Goal: Task Accomplishment & Management: Use online tool/utility

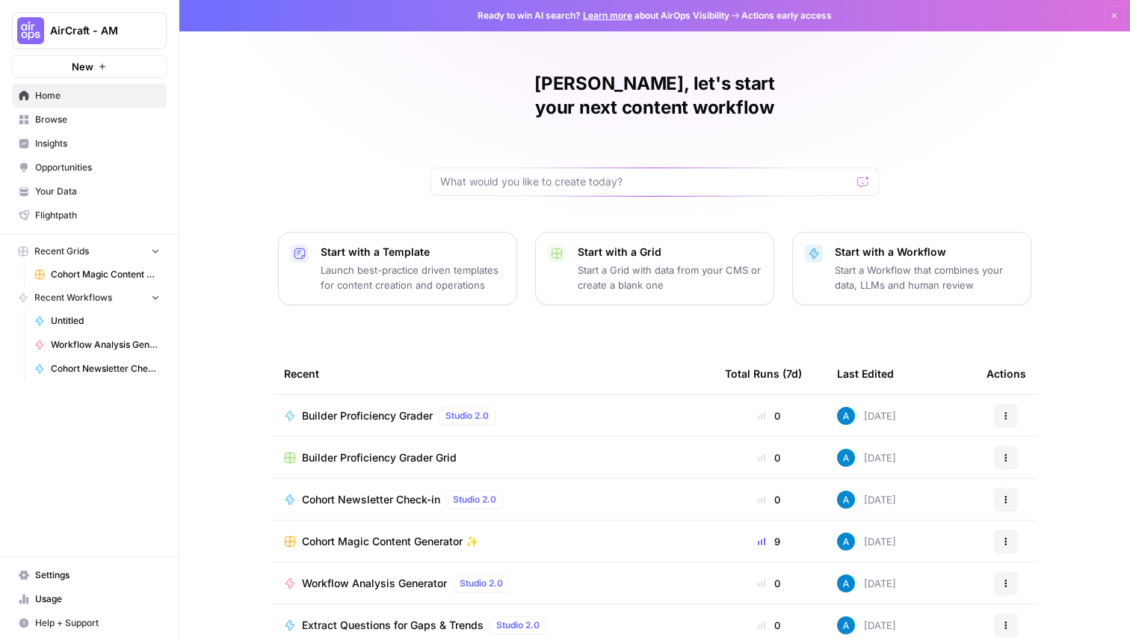
click at [385, 408] on span "Builder Proficiency Grader" at bounding box center [367, 415] width 131 height 15
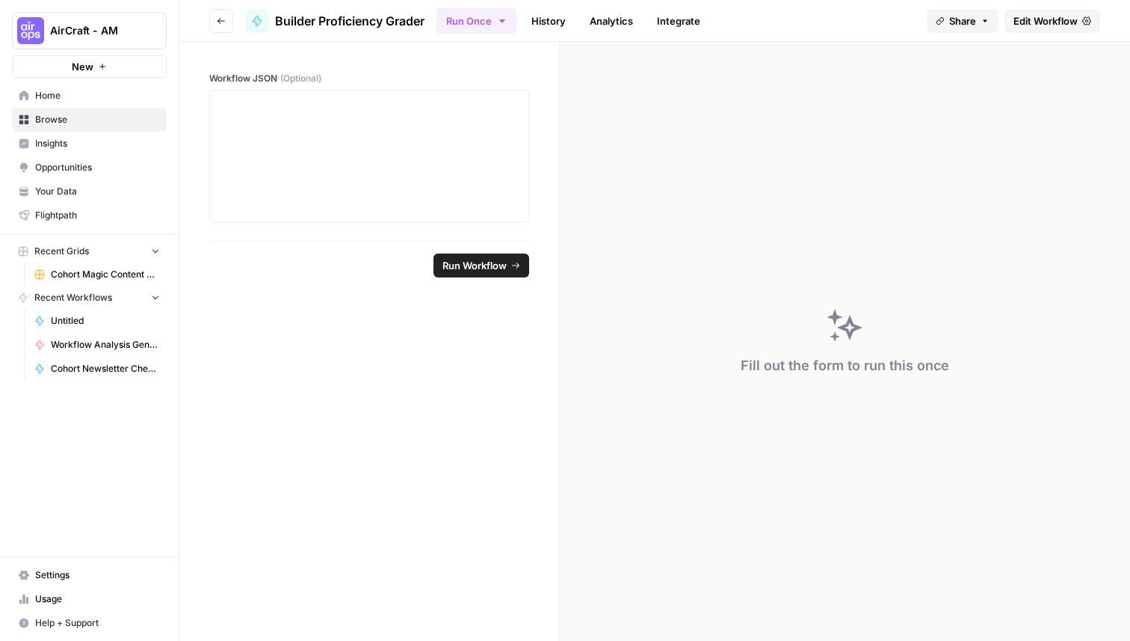
click at [1059, 22] on span "Edit Workflow" at bounding box center [1046, 20] width 64 height 15
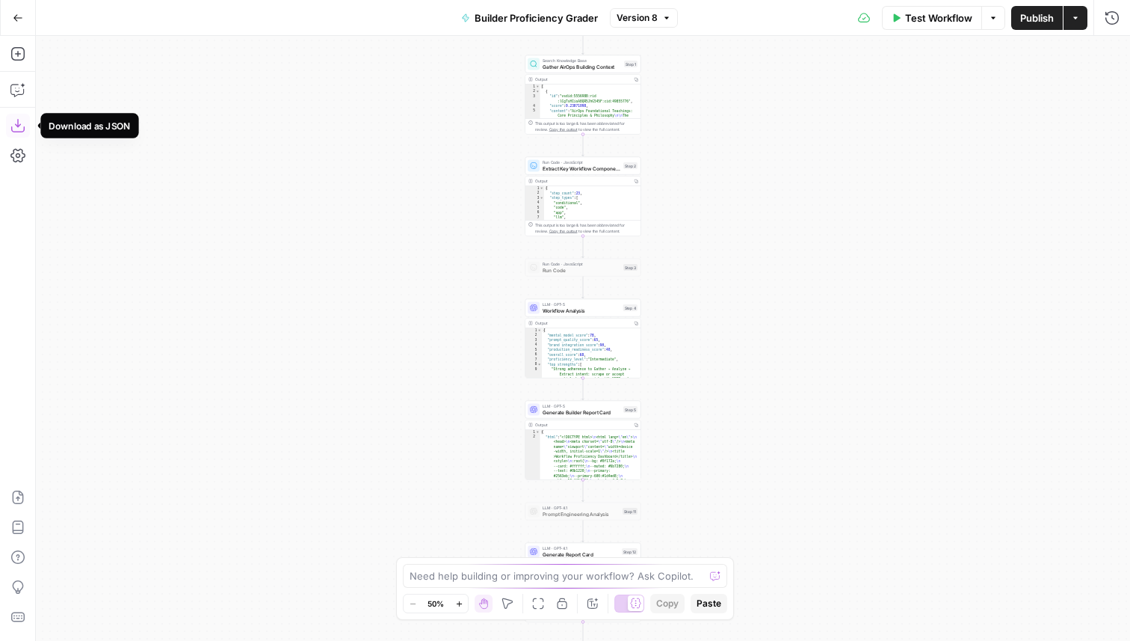
click at [20, 132] on icon "button" at bounding box center [17, 125] width 15 height 15
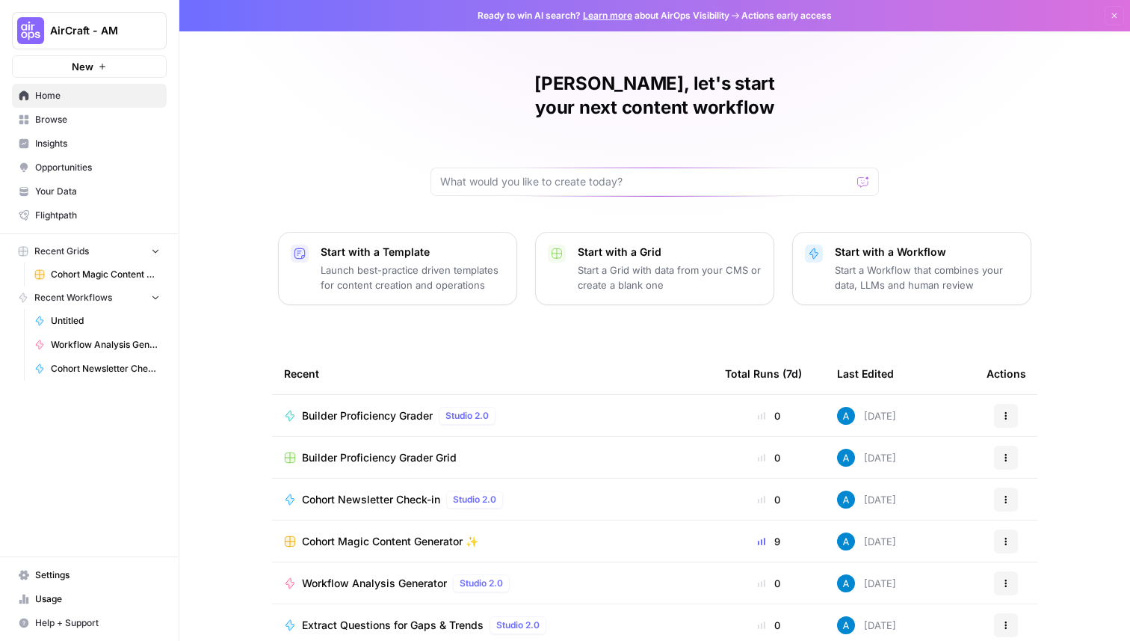
click at [84, 32] on span "AirCraft - AM" at bounding box center [95, 30] width 90 height 15
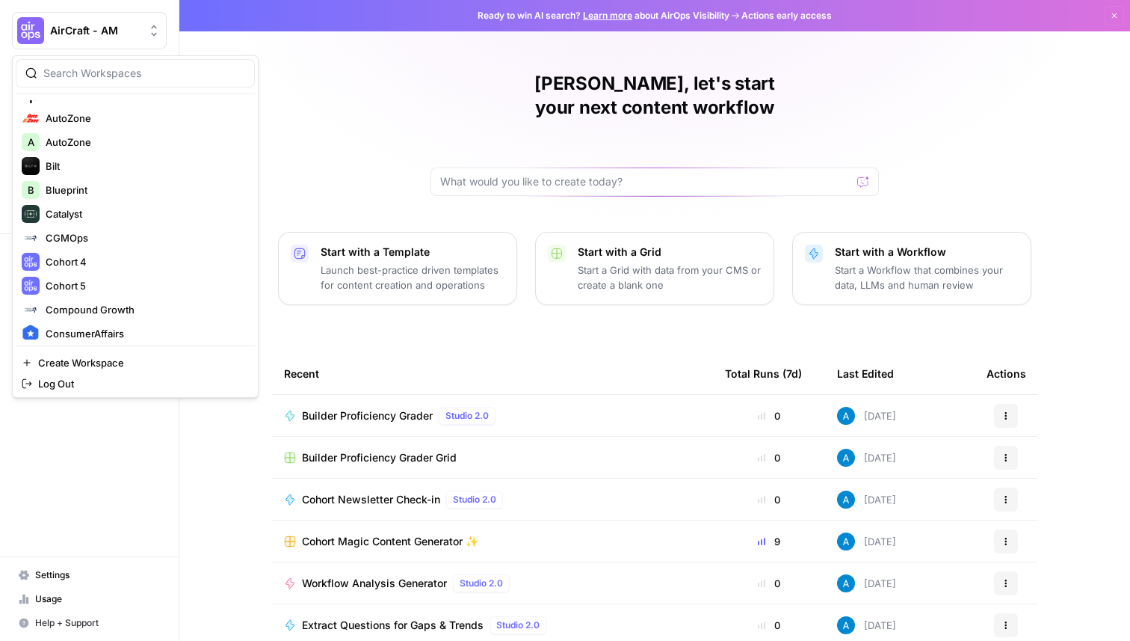
scroll to position [326, 0]
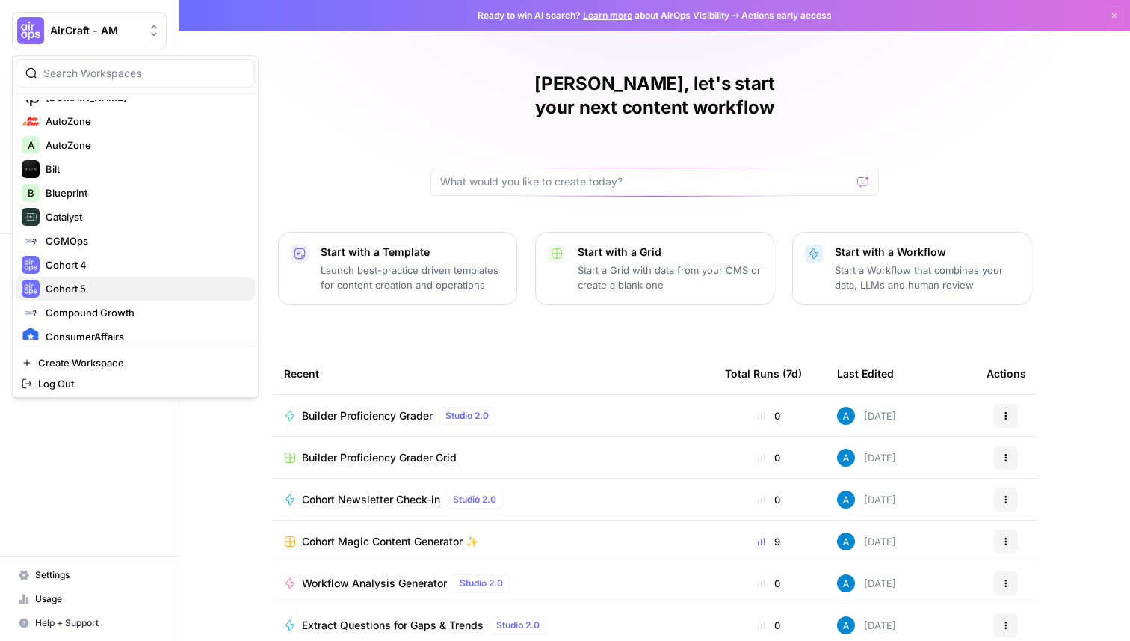
click at [96, 286] on span "Cohort 5" at bounding box center [144, 288] width 197 height 15
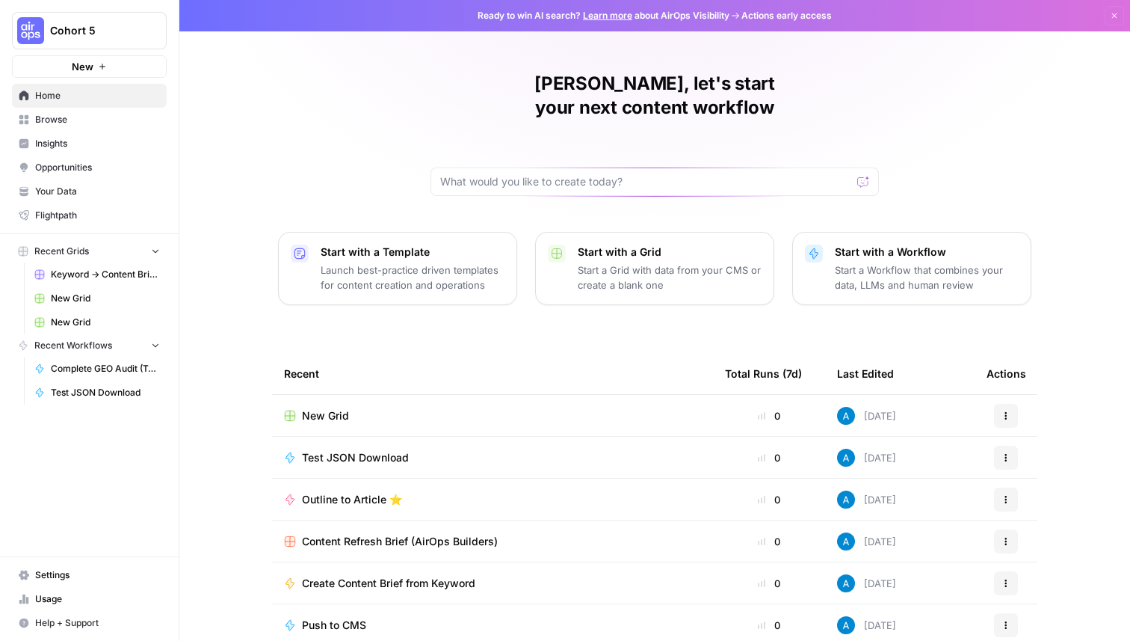
click at [342, 408] on span "New Grid" at bounding box center [325, 415] width 47 height 15
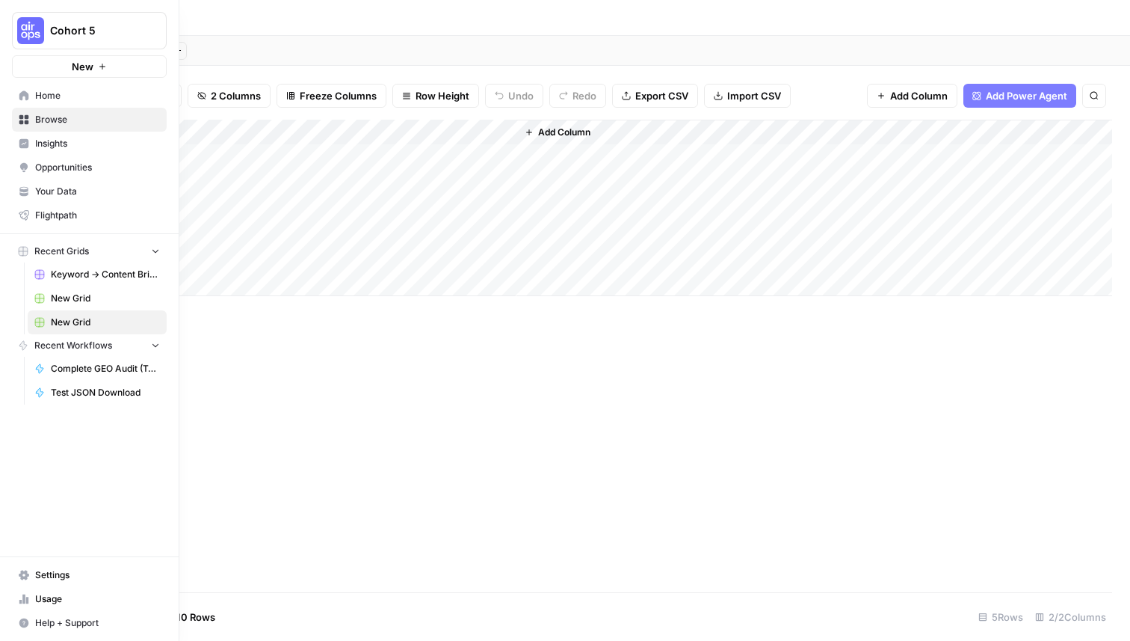
click at [34, 118] on link "Browse" at bounding box center [89, 120] width 155 height 24
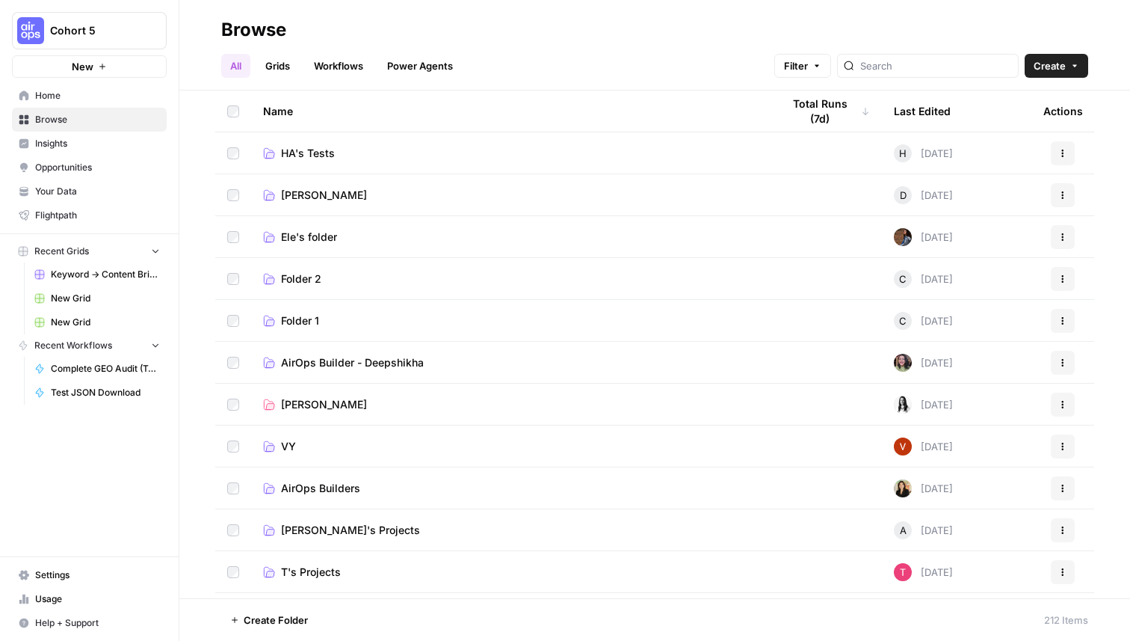
click at [70, 96] on span "Home" at bounding box center [97, 95] width 125 height 13
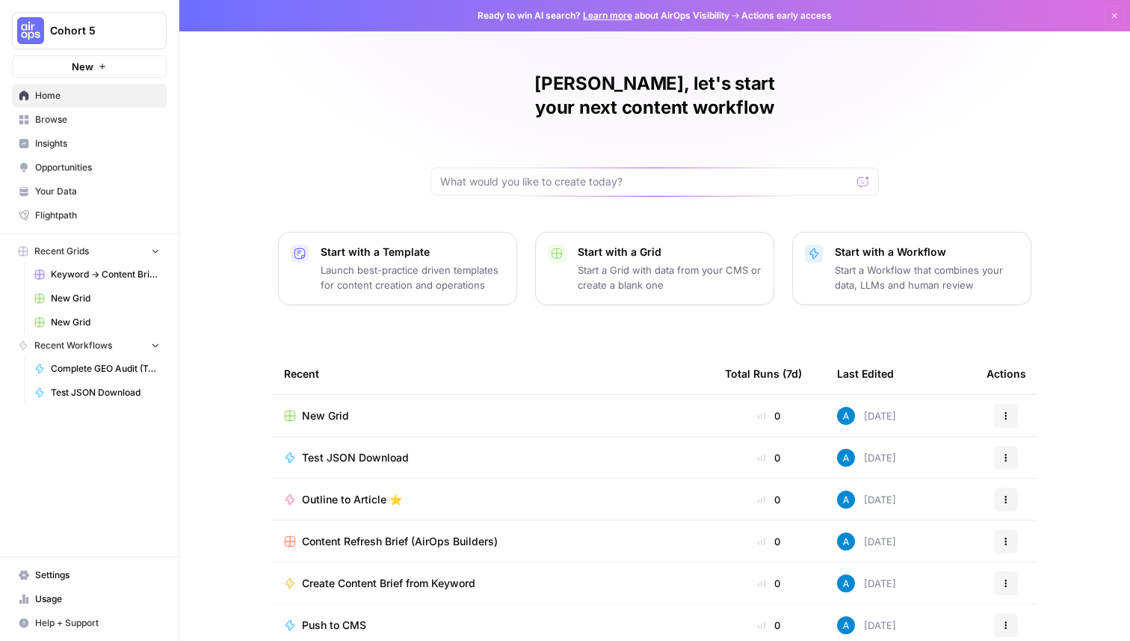
click at [127, 117] on span "Browse" at bounding box center [97, 119] width 125 height 13
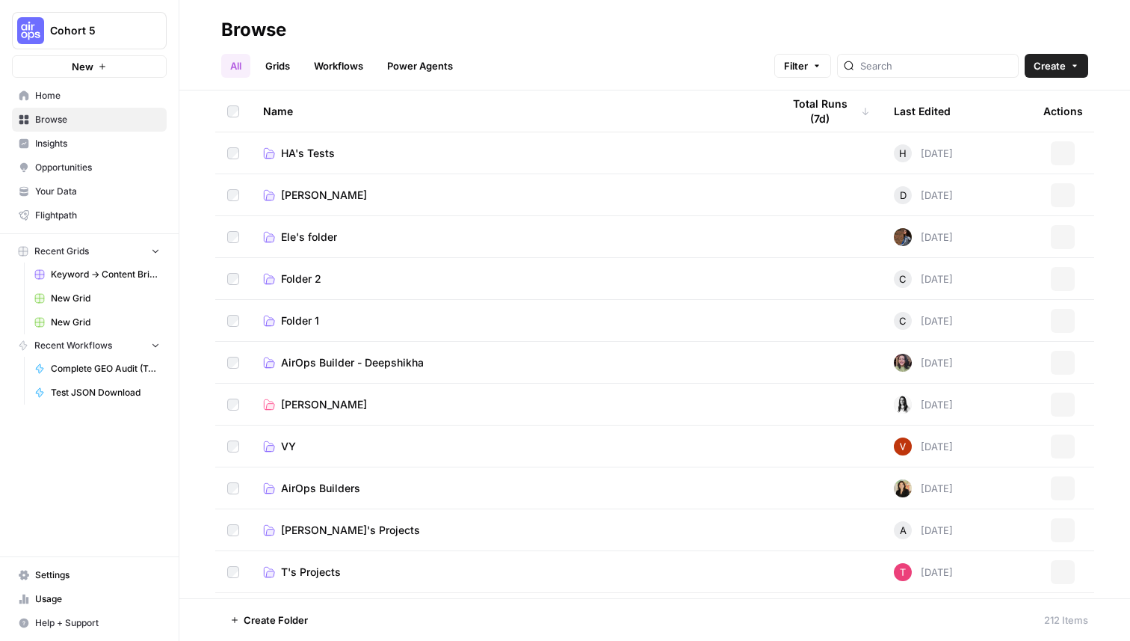
click at [1065, 64] on span "Create" at bounding box center [1050, 65] width 32 height 15
click at [1021, 125] on span "Grid" at bounding box center [1028, 121] width 84 height 15
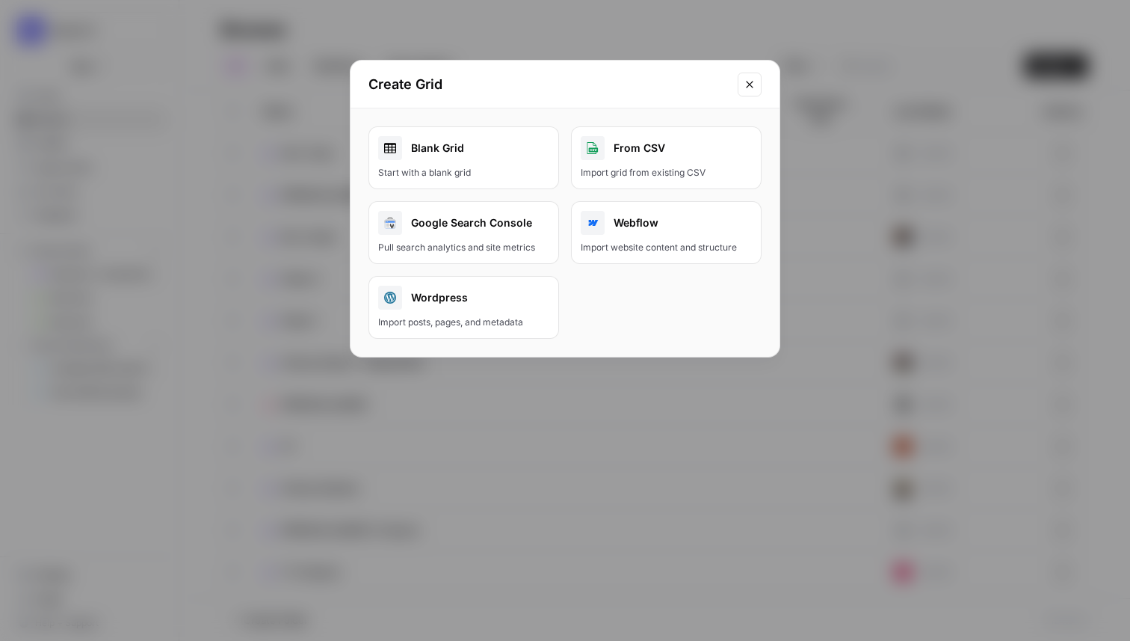
click at [461, 158] on div "Blank Grid" at bounding box center [463, 148] width 171 height 24
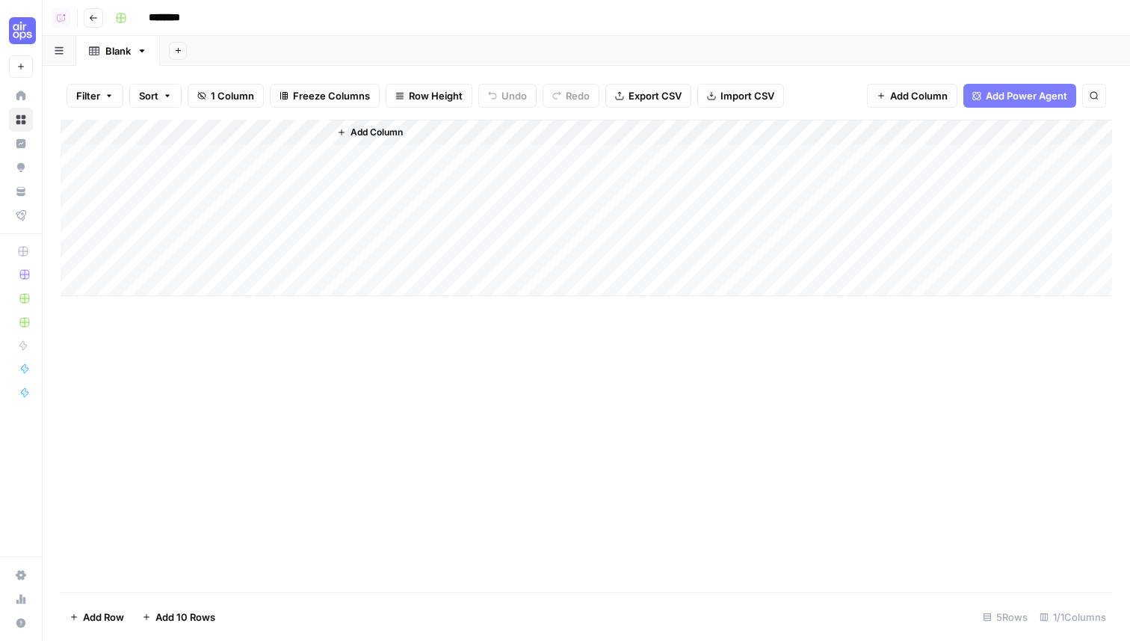
click at [925, 91] on span "Add Column" at bounding box center [919, 95] width 58 height 15
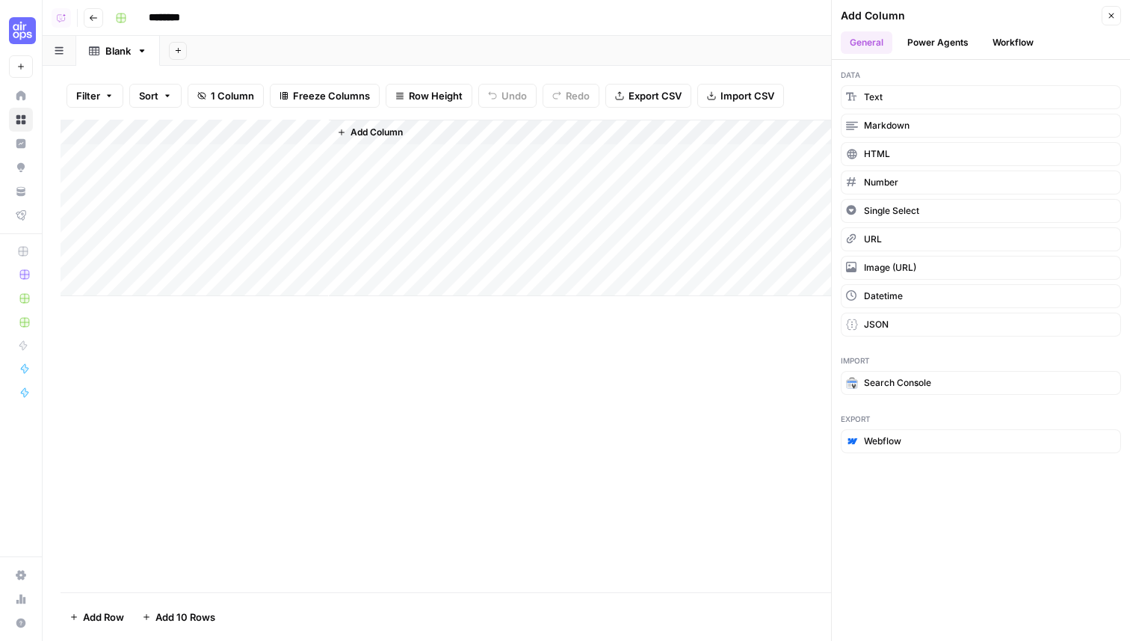
click at [1011, 44] on button "Workflow" at bounding box center [1013, 42] width 59 height 22
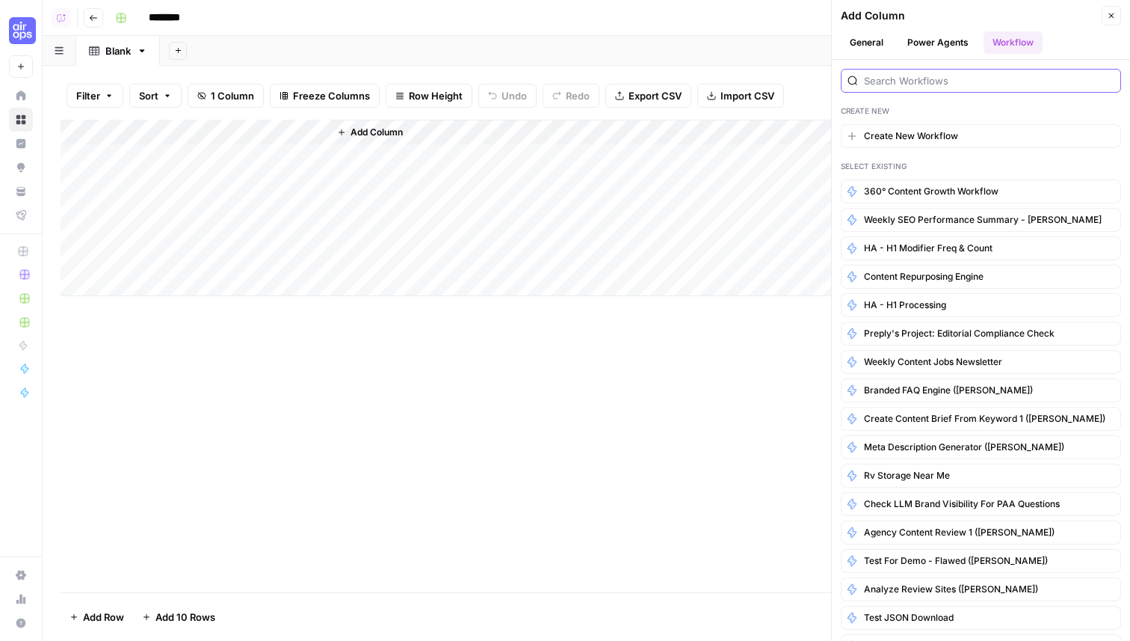
click at [960, 81] on input "search" at bounding box center [989, 80] width 250 height 15
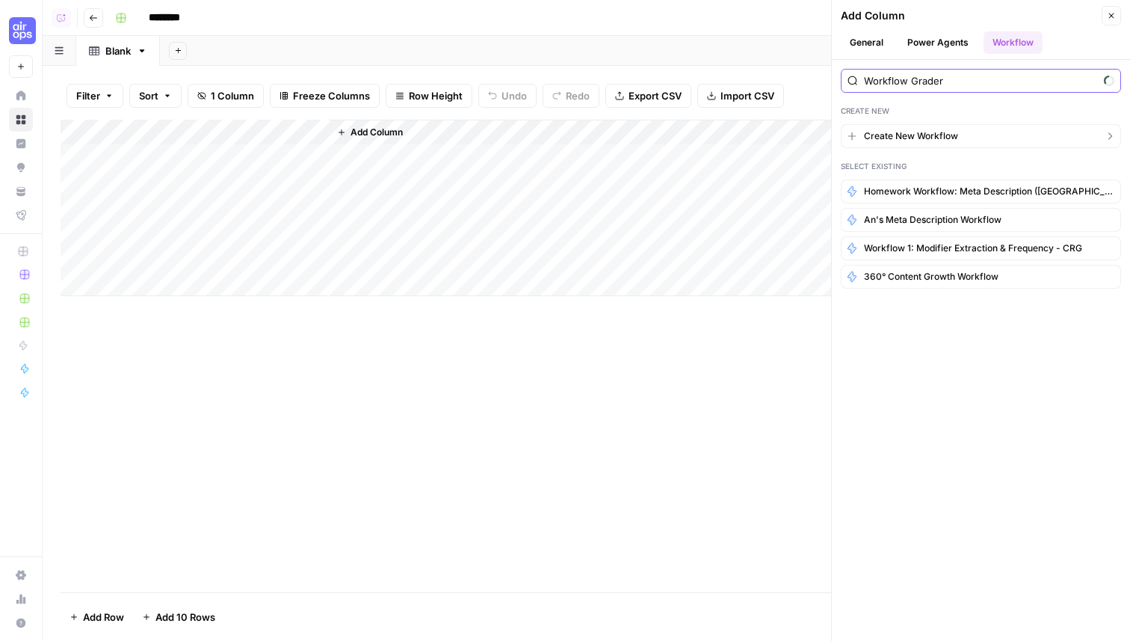
type input "Workflow Grader"
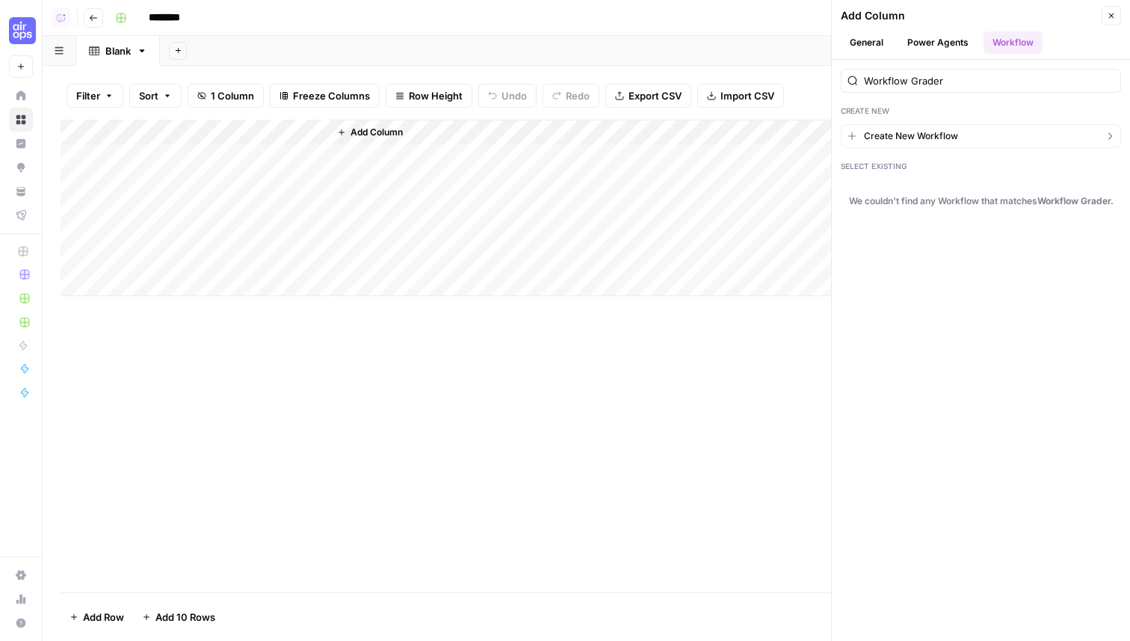
click at [947, 137] on span "Create New Workflow" at bounding box center [911, 135] width 94 height 13
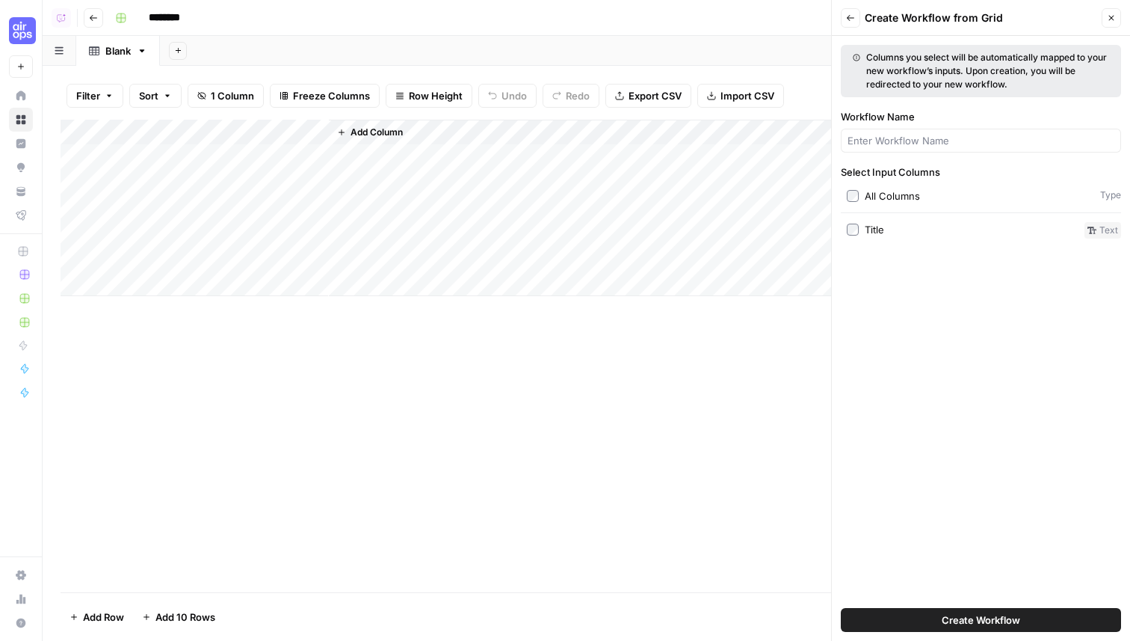
click at [893, 618] on button "Create Workflow" at bounding box center [981, 620] width 280 height 24
click at [907, 139] on input "Workflow Name" at bounding box center [981, 140] width 267 height 15
type input "Workflow Grader"
click at [926, 619] on button "Create Workflow" at bounding box center [981, 620] width 280 height 24
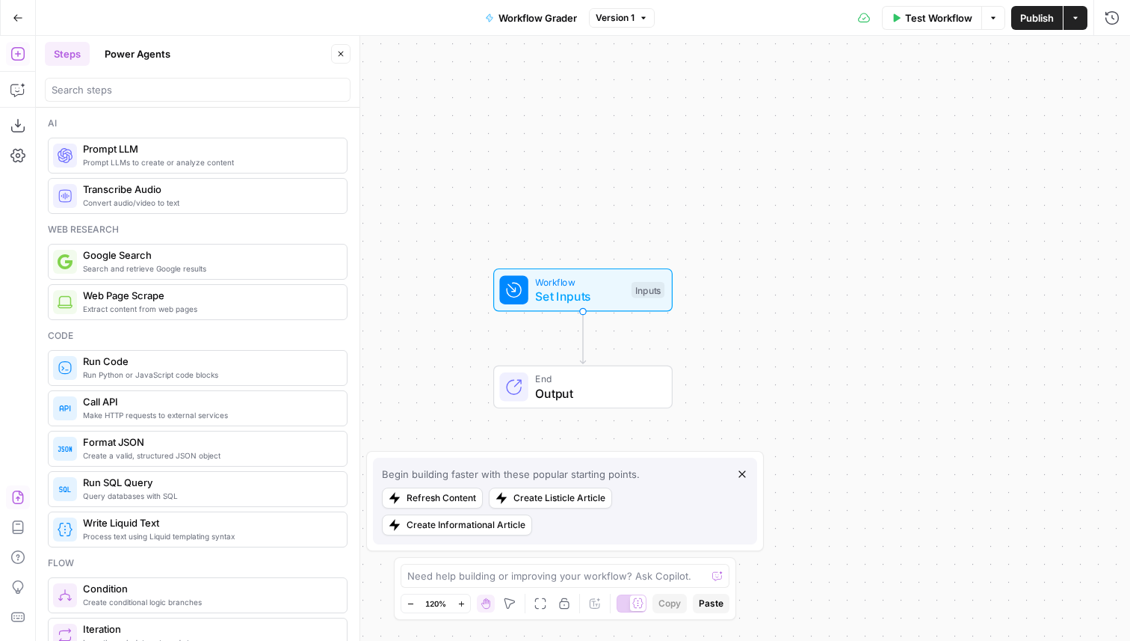
click at [15, 498] on icon "button" at bounding box center [17, 497] width 15 height 15
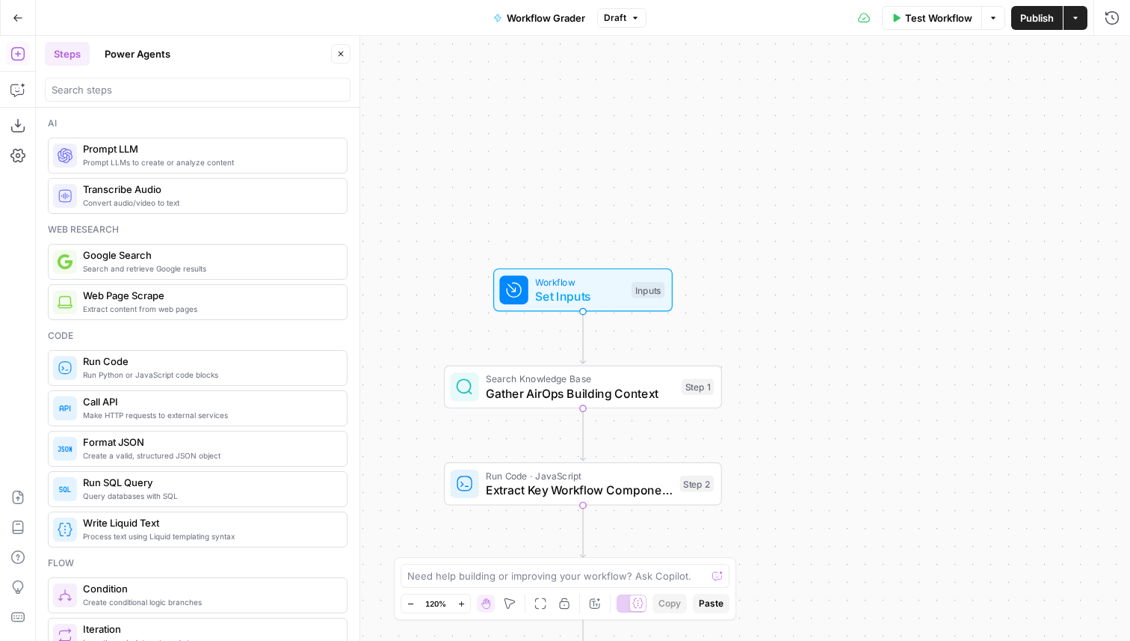
click at [535, 20] on span "Workflow Grader" at bounding box center [546, 17] width 78 height 15
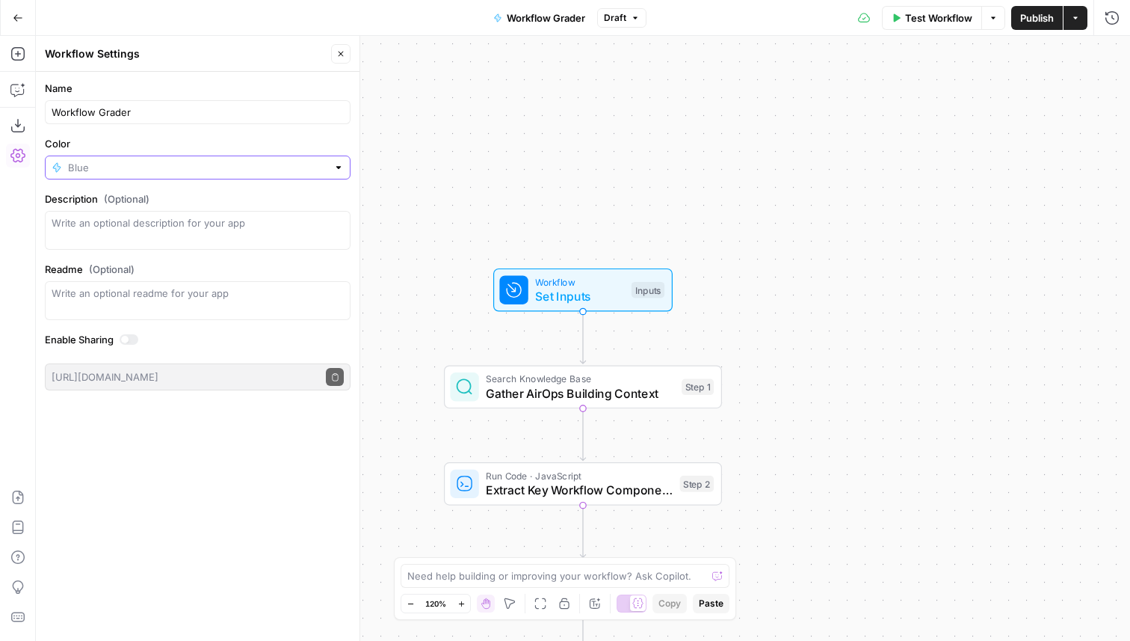
click at [121, 161] on input "Color" at bounding box center [197, 167] width 259 height 15
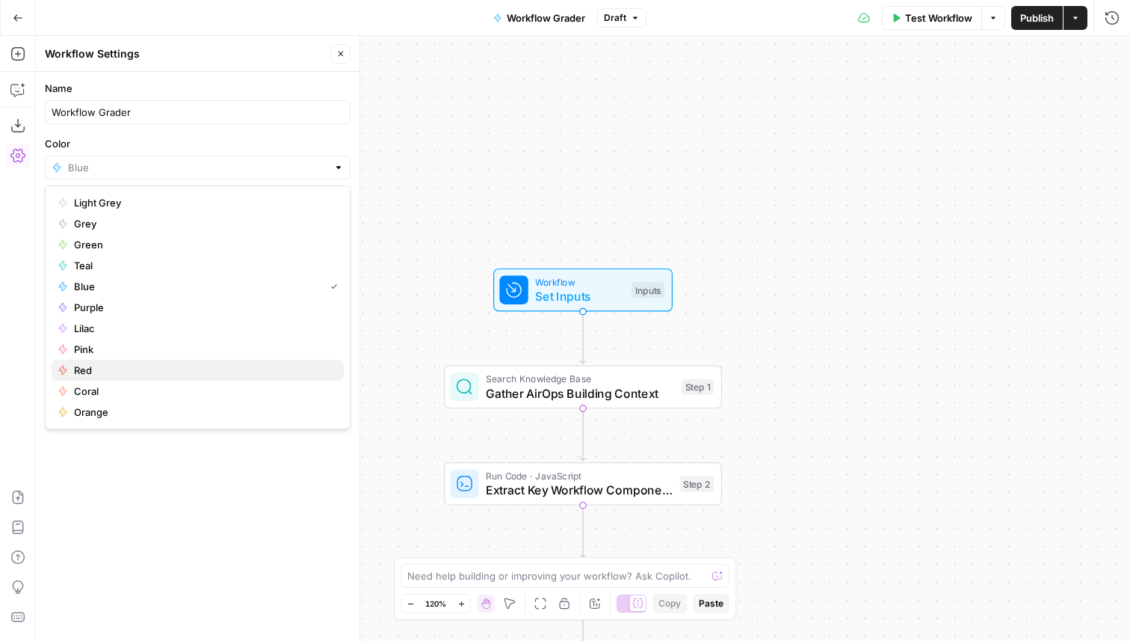
click at [105, 366] on span "Red" at bounding box center [203, 370] width 258 height 15
type input "Red"
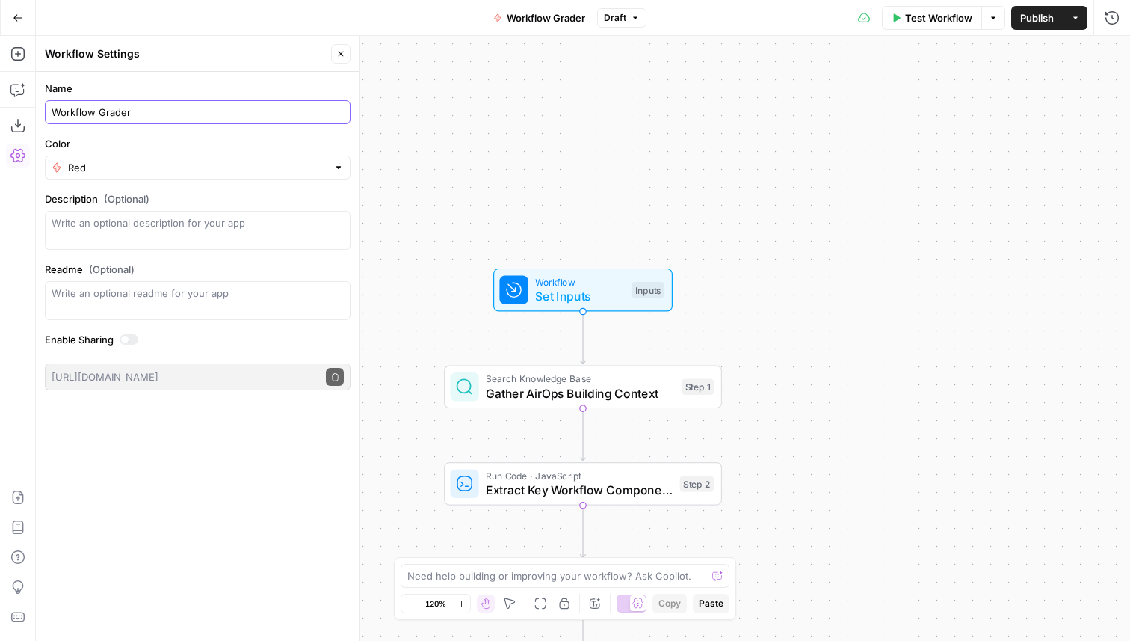
click at [158, 119] on input "Workflow Grader" at bounding box center [198, 112] width 292 height 15
paste input ":female-teacher:"
drag, startPoint x: 217, startPoint y: 114, endPoint x: 134, endPoint y: 115, distance: 83.0
click at [134, 115] on input "Workflow Grader :female-teacher:" at bounding box center [198, 112] width 292 height 15
type input "Workflow Grader"
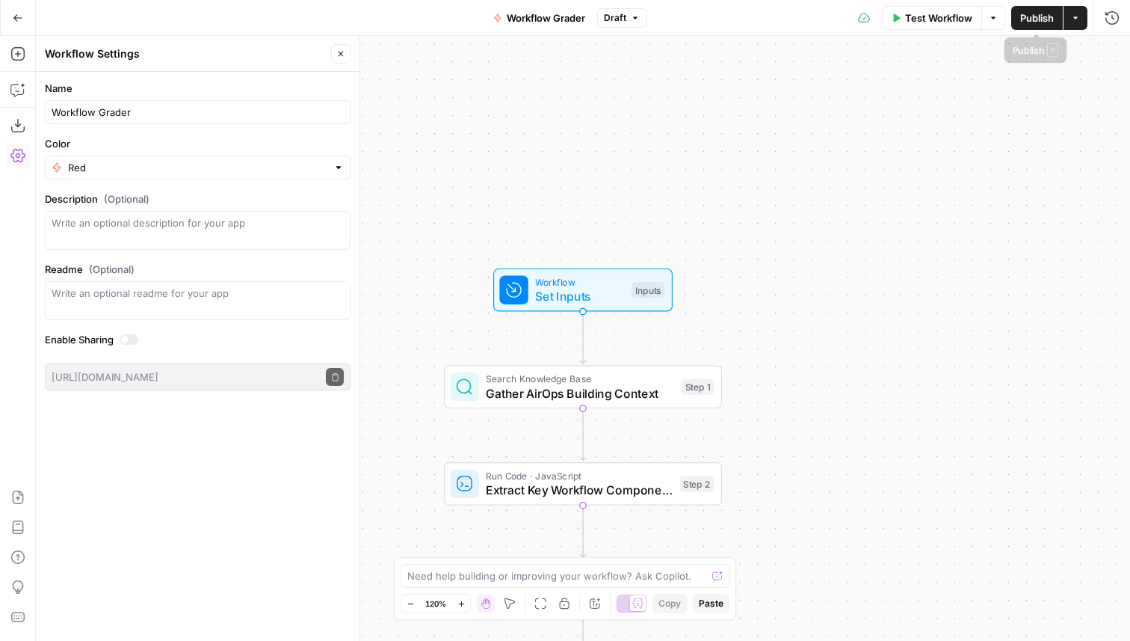
click at [1022, 16] on span "Publish" at bounding box center [1037, 17] width 34 height 15
click at [340, 59] on button "Close" at bounding box center [340, 53] width 19 height 19
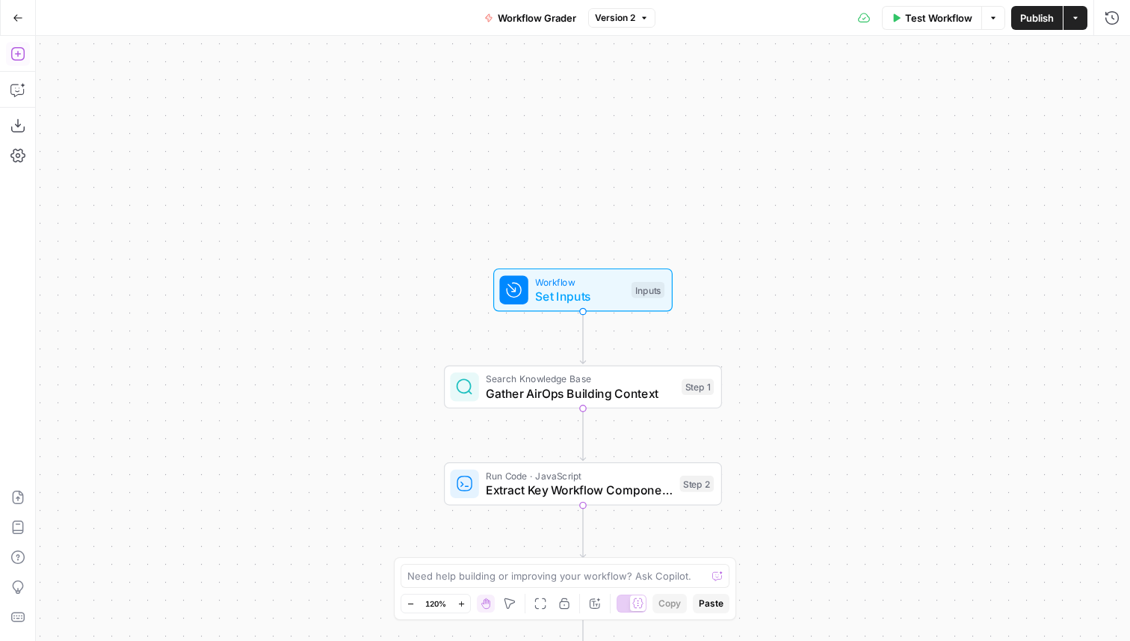
click at [16, 58] on icon "button" at bounding box center [17, 53] width 15 height 15
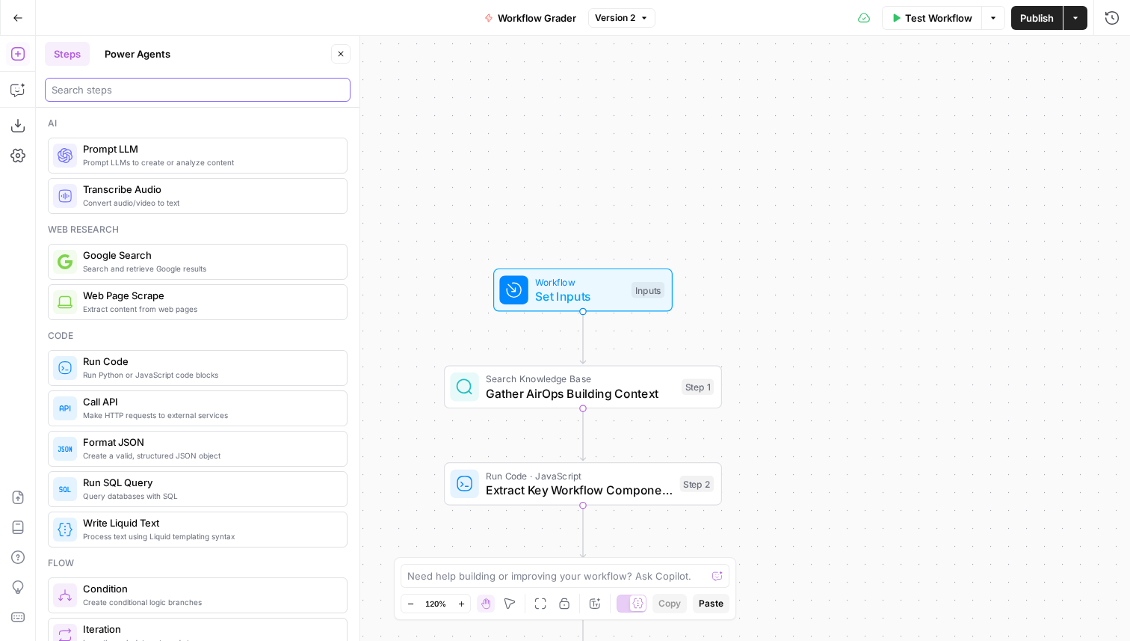
click at [179, 95] on input "search" at bounding box center [198, 89] width 292 height 15
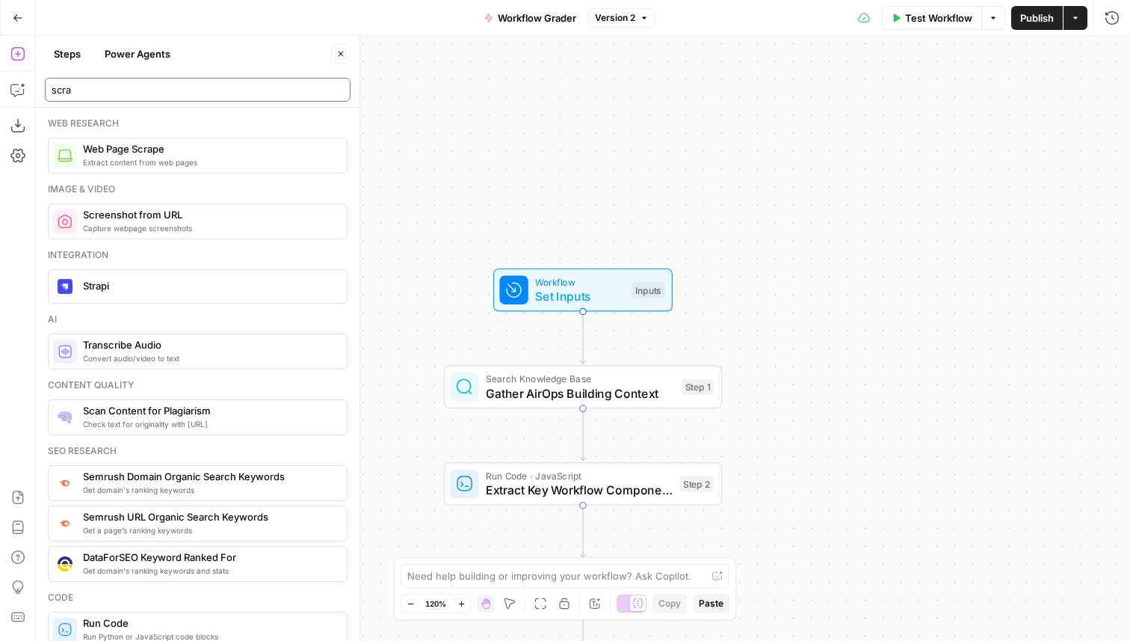
type input "scra"
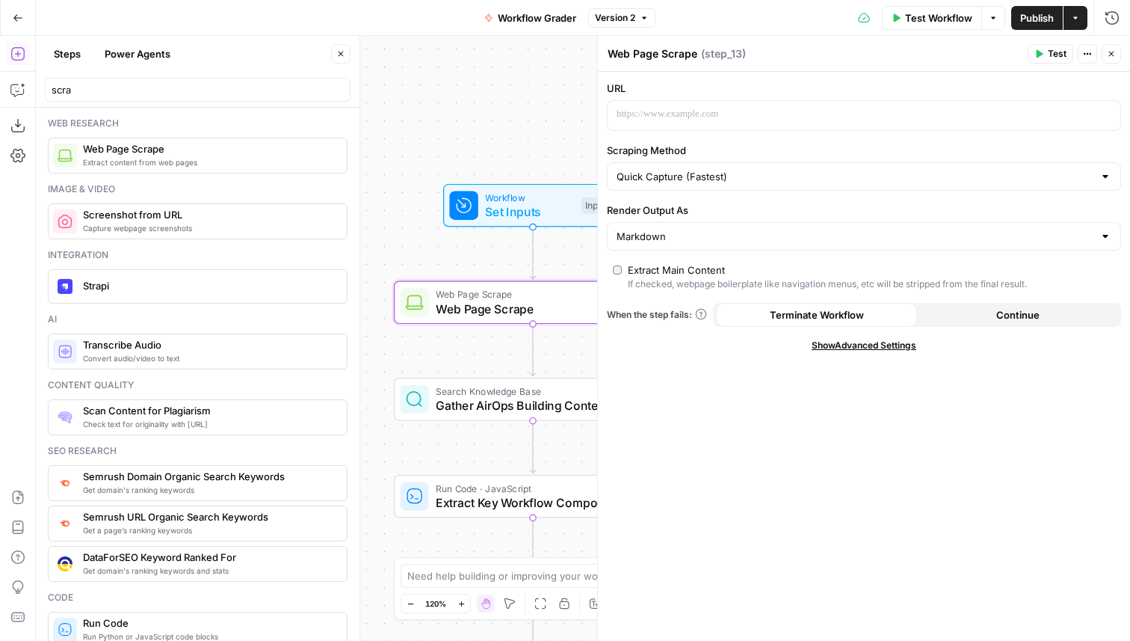
drag, startPoint x: 549, startPoint y: 191, endPoint x: 484, endPoint y: 70, distance: 138.1
click at [484, 70] on div "Workflow Set Inputs Inputs Web Page Scrape Web Page Scrape Step 13 Search Knowl…" at bounding box center [583, 338] width 1094 height 605
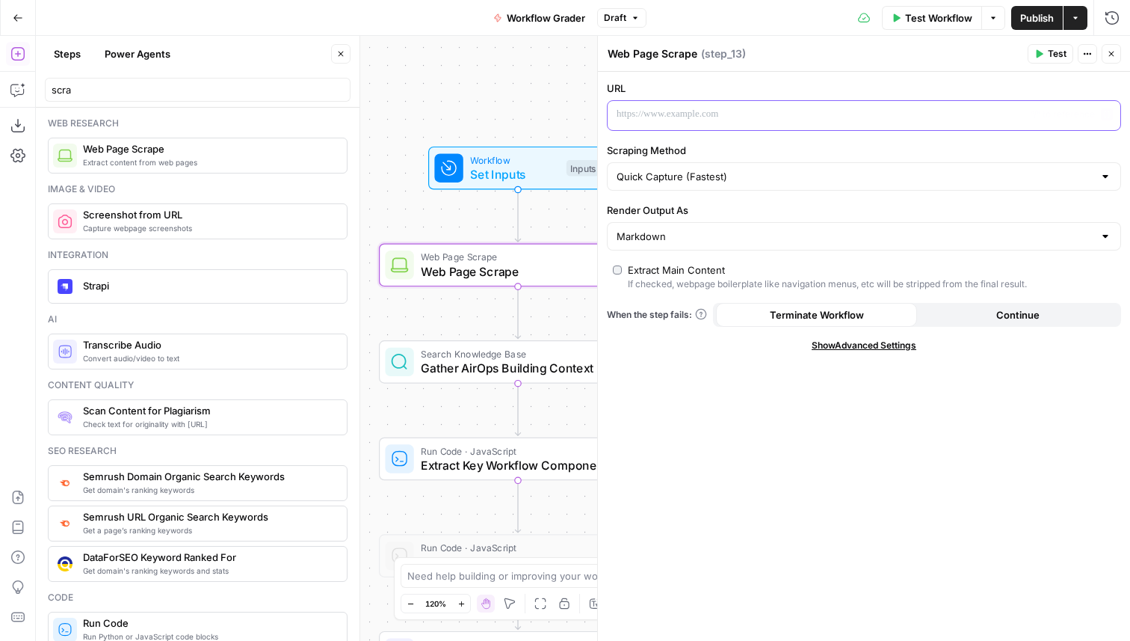
click at [686, 111] on p at bounding box center [852, 114] width 471 height 15
click at [1042, 55] on icon "button" at bounding box center [1039, 53] width 9 height 9
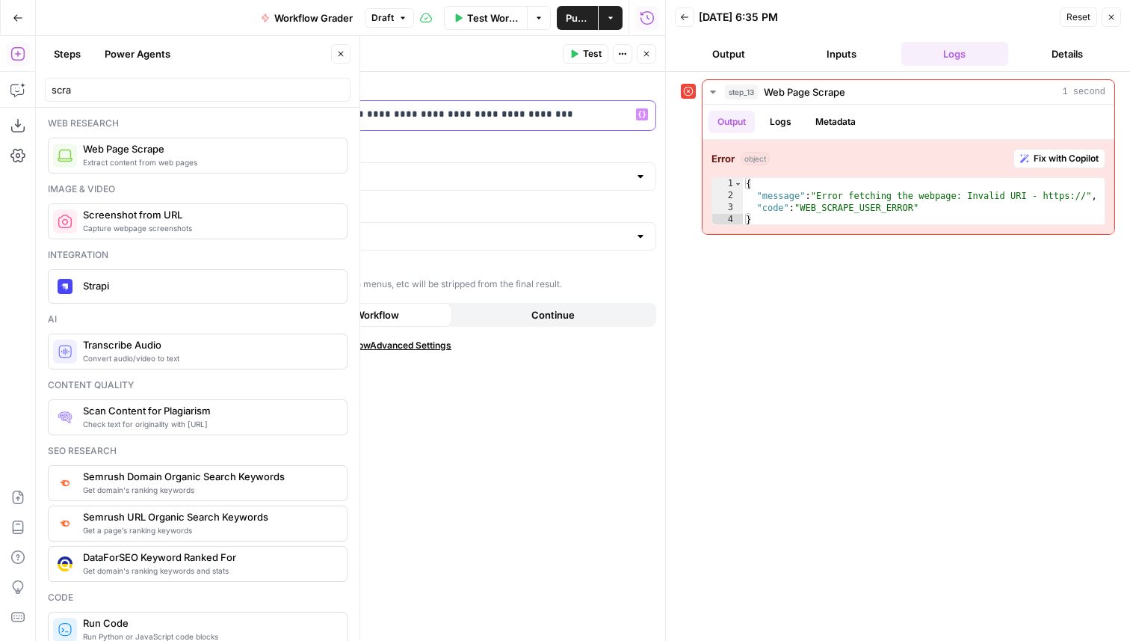
click at [173, 116] on p "**********" at bounding box center [387, 114] width 471 height 15
click at [575, 53] on icon "button" at bounding box center [575, 54] width 7 height 8
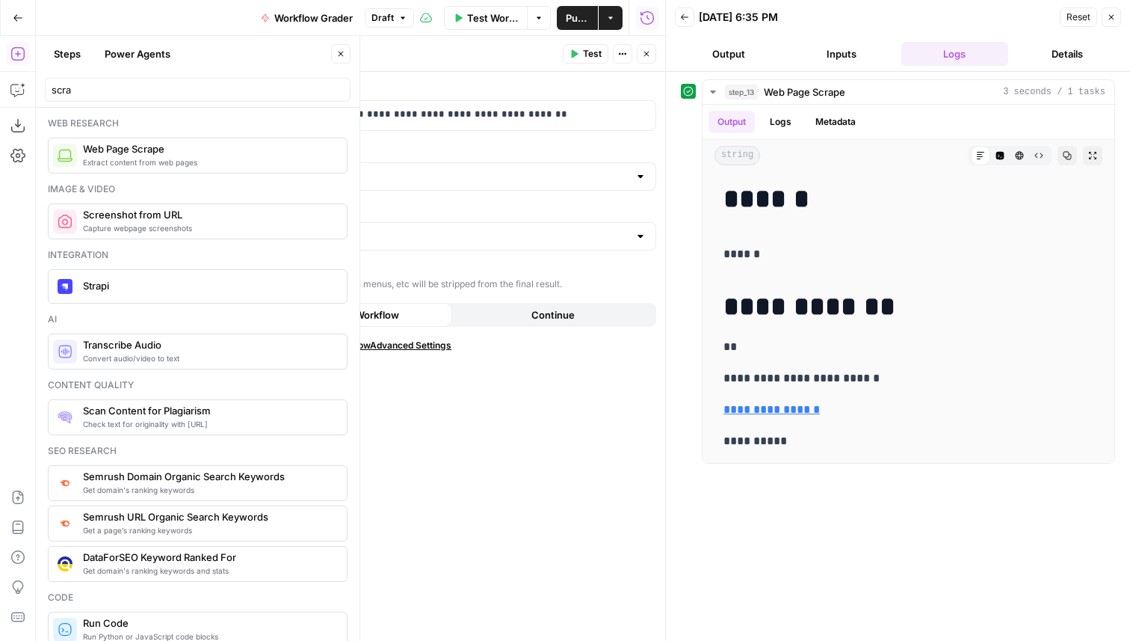
click at [647, 53] on icon "button" at bounding box center [646, 53] width 9 height 9
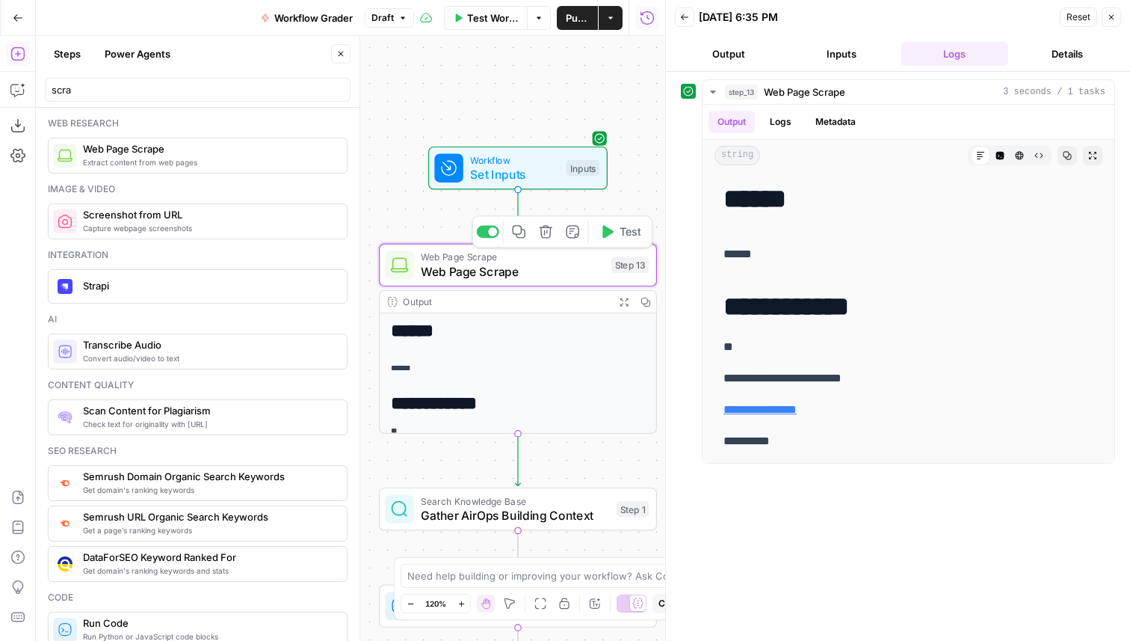
click at [544, 232] on icon "button" at bounding box center [545, 231] width 13 height 13
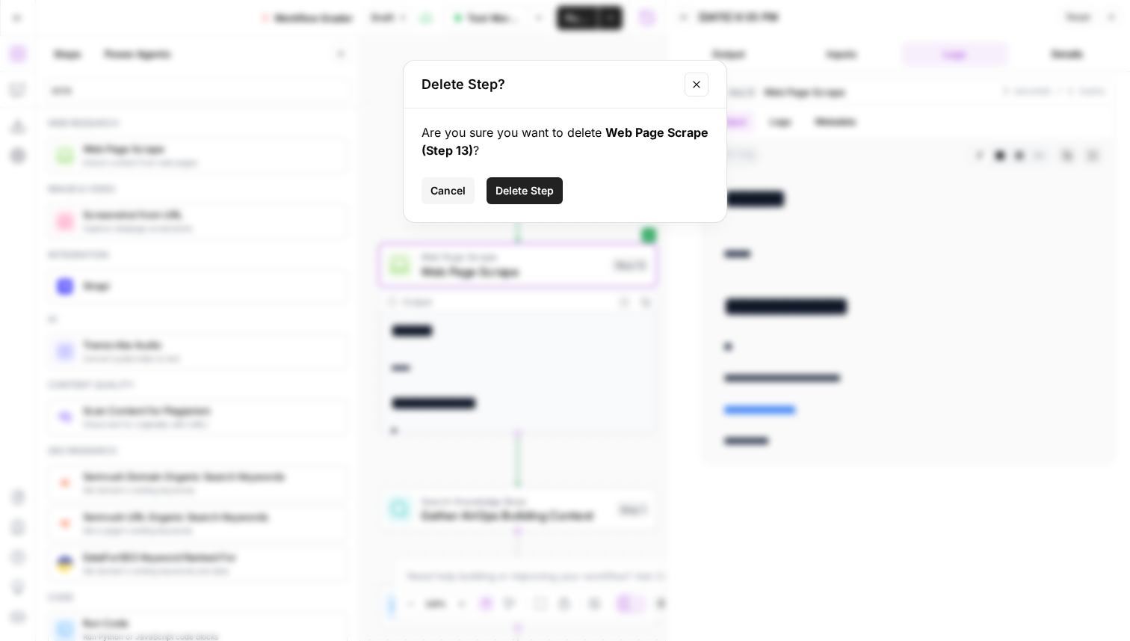
click at [546, 182] on button "Delete Step" at bounding box center [525, 190] width 76 height 27
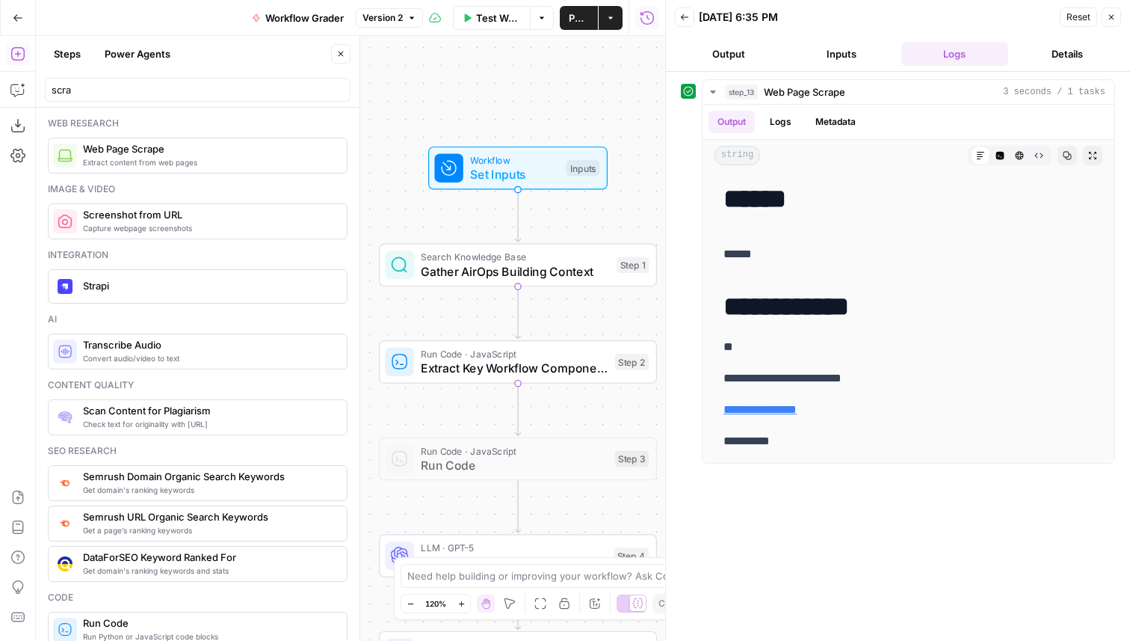
click at [1112, 19] on icon "button" at bounding box center [1111, 17] width 9 height 9
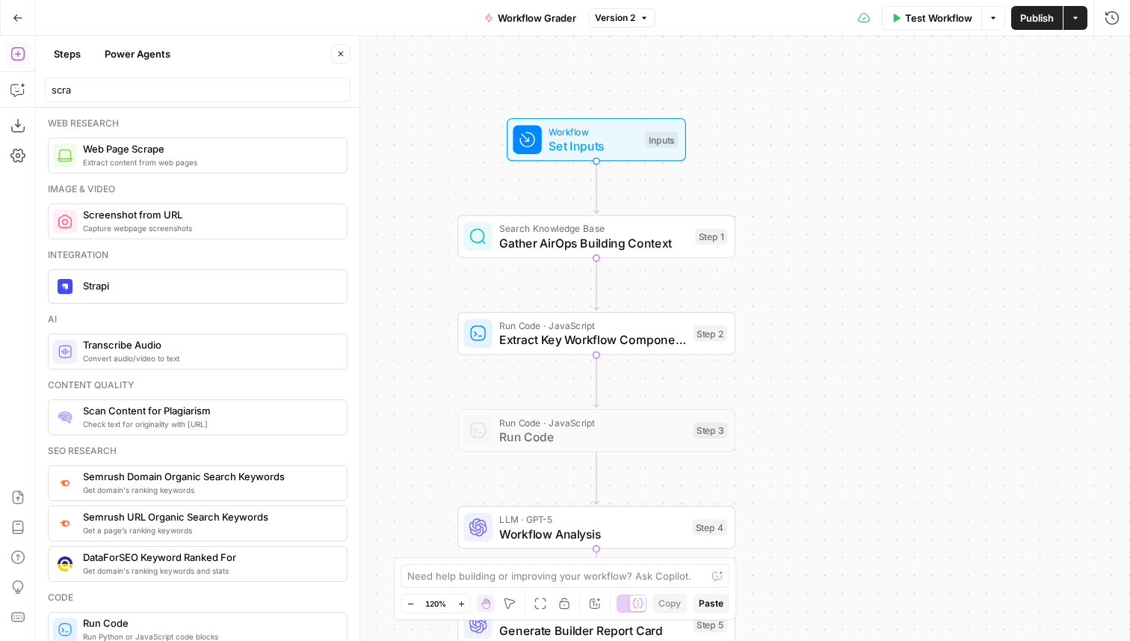
drag, startPoint x: 552, startPoint y: 100, endPoint x: 626, endPoint y: 64, distance: 82.3
click at [626, 64] on div "Workflow Set Inputs Inputs Search Knowledge Base Gather AirOps Building Context…" at bounding box center [583, 338] width 1094 height 605
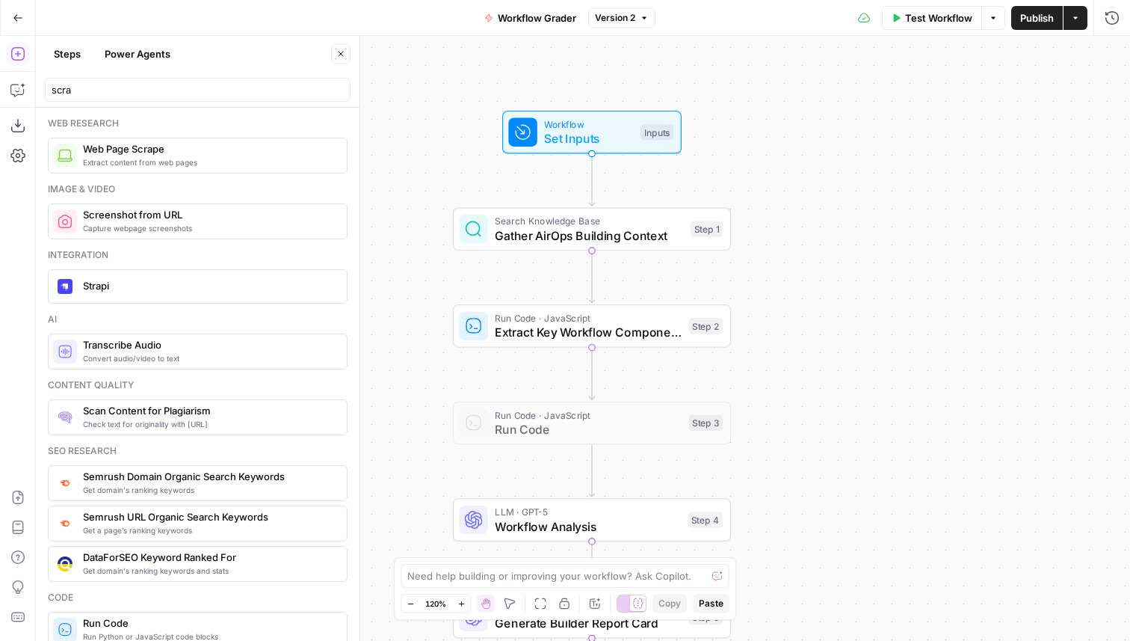
click at [18, 15] on icon "button" at bounding box center [18, 18] width 10 height 10
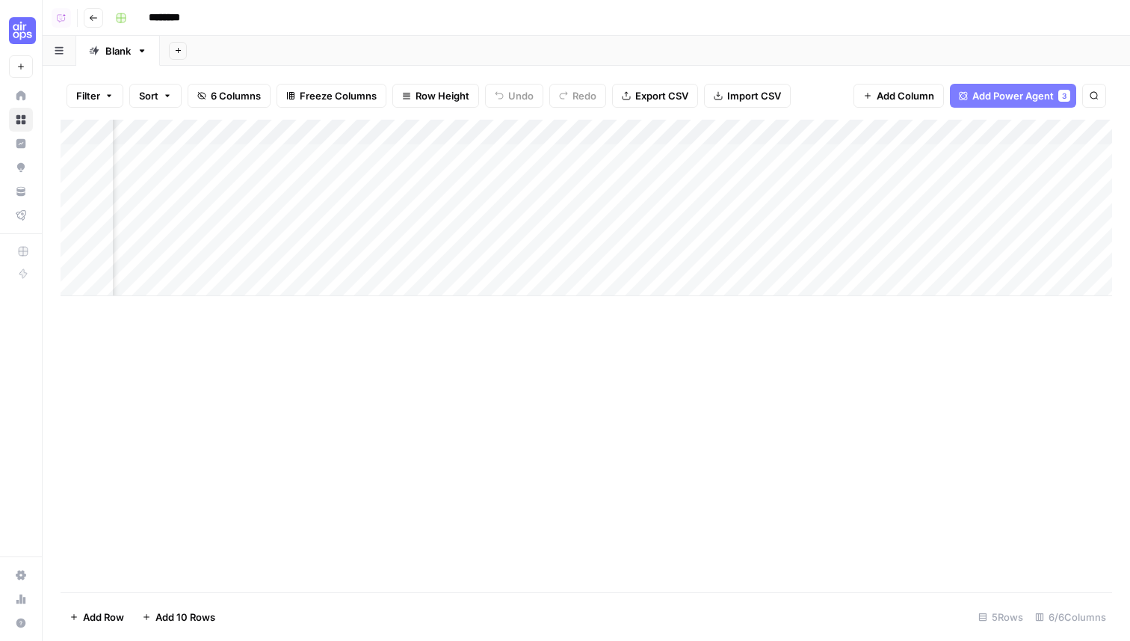
scroll to position [0, 333]
click at [751, 129] on div "Add Column" at bounding box center [587, 208] width 1052 height 176
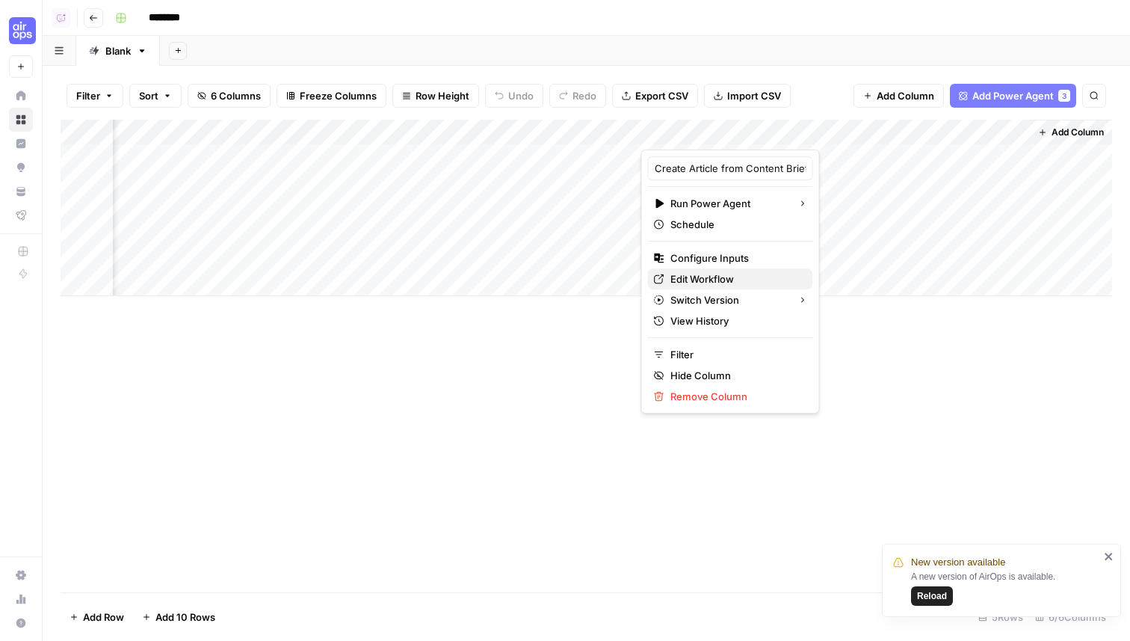
click at [736, 281] on span "Edit Workflow" at bounding box center [736, 278] width 131 height 15
